Goal: Navigation & Orientation: Find specific page/section

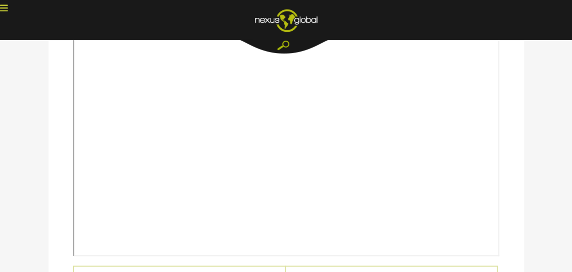
scroll to position [248, 0]
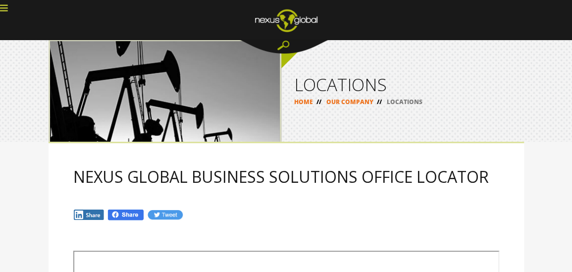
click at [0, 0] on link "our company" at bounding box center [0, 0] width 0 height 0
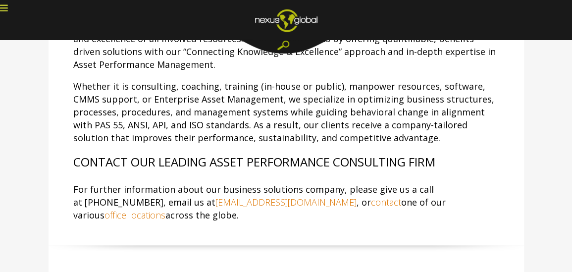
scroll to position [495, 0]
